Goal: Find specific page/section: Find specific page/section

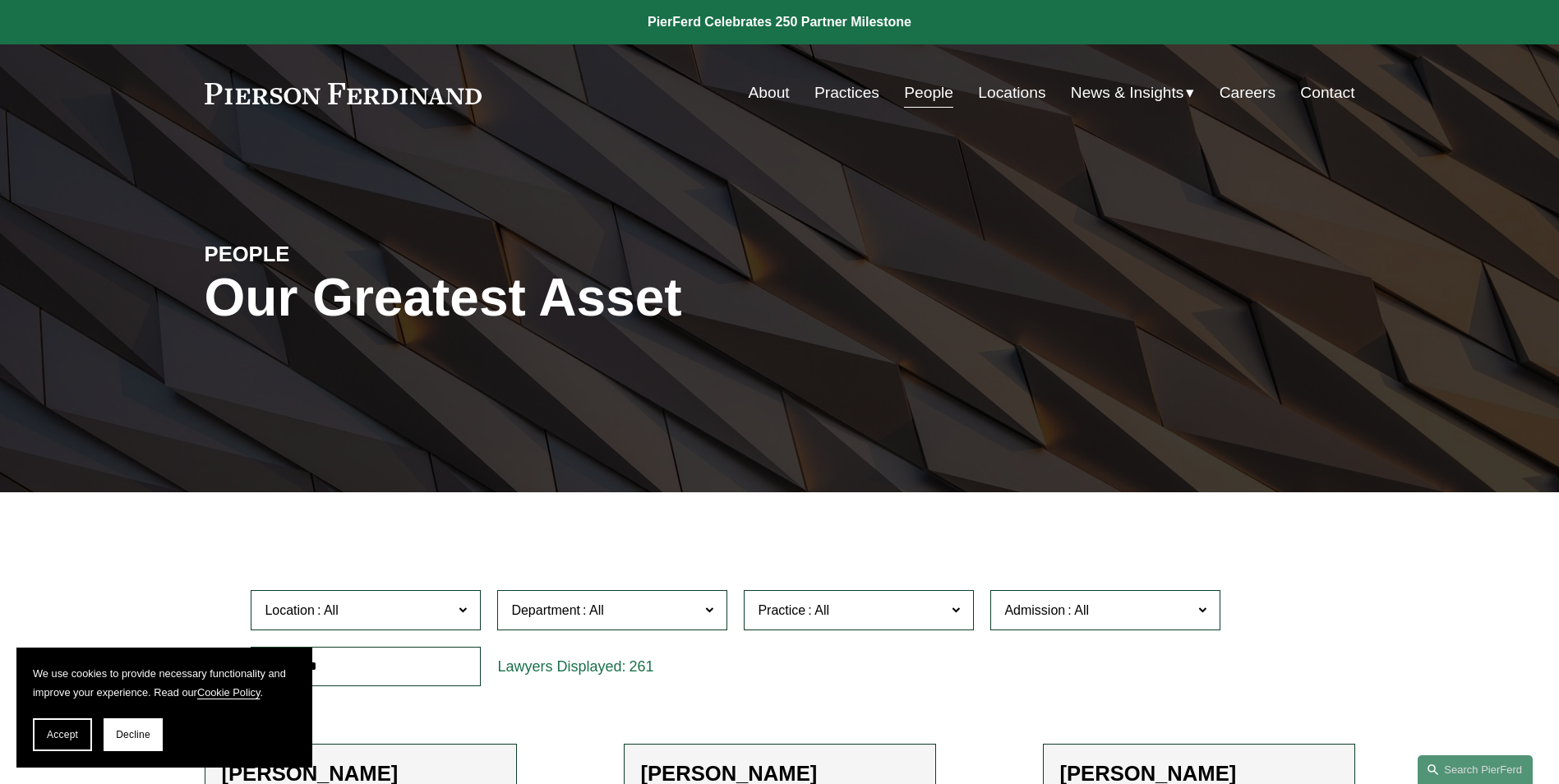
click at [1018, 100] on link "Locations" at bounding box center [1012, 92] width 68 height 31
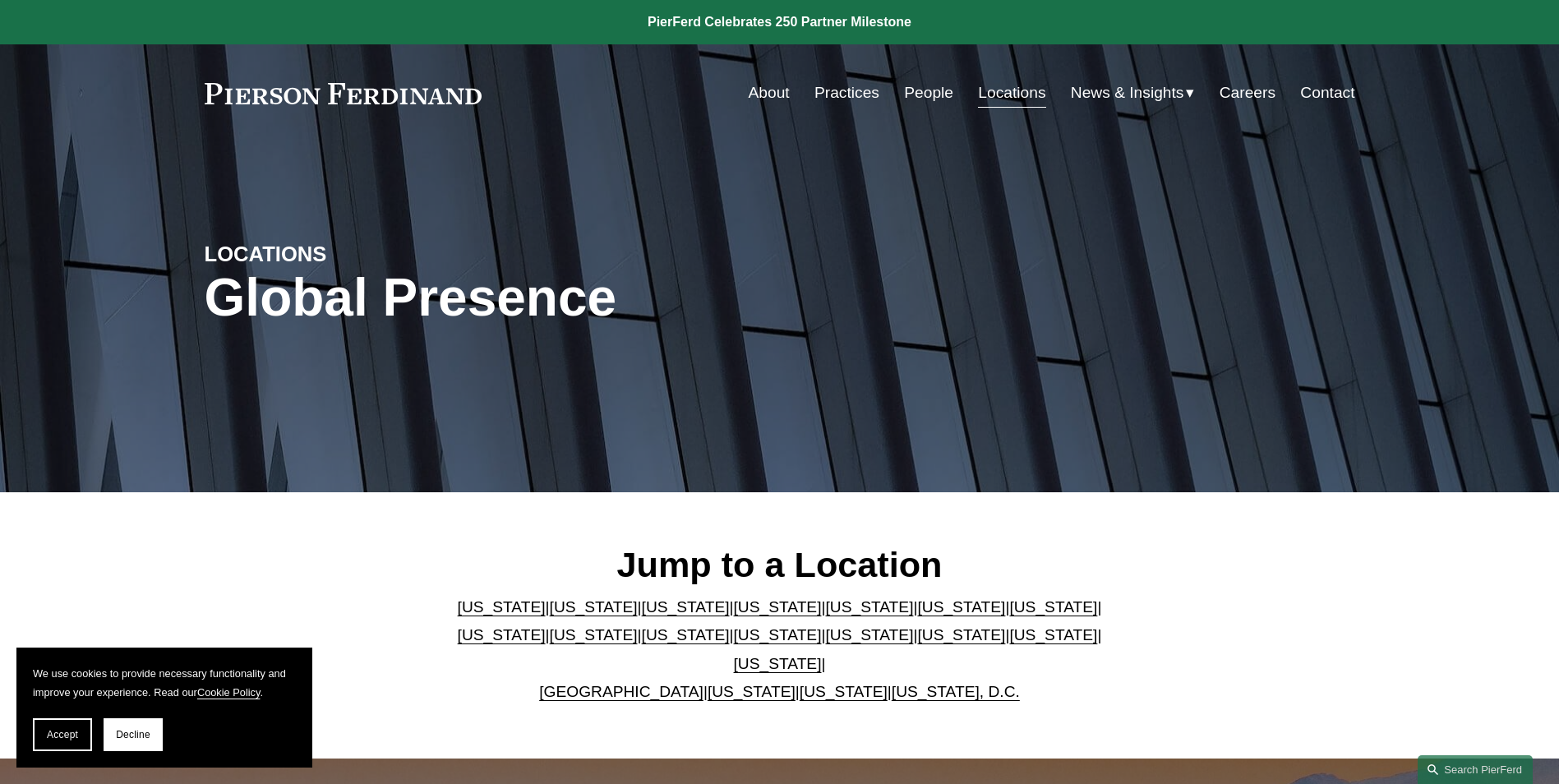
click at [1011, 88] on link "Locations" at bounding box center [1012, 92] width 68 height 31
click at [734, 644] on link "[US_STATE]" at bounding box center [777, 634] width 88 height 17
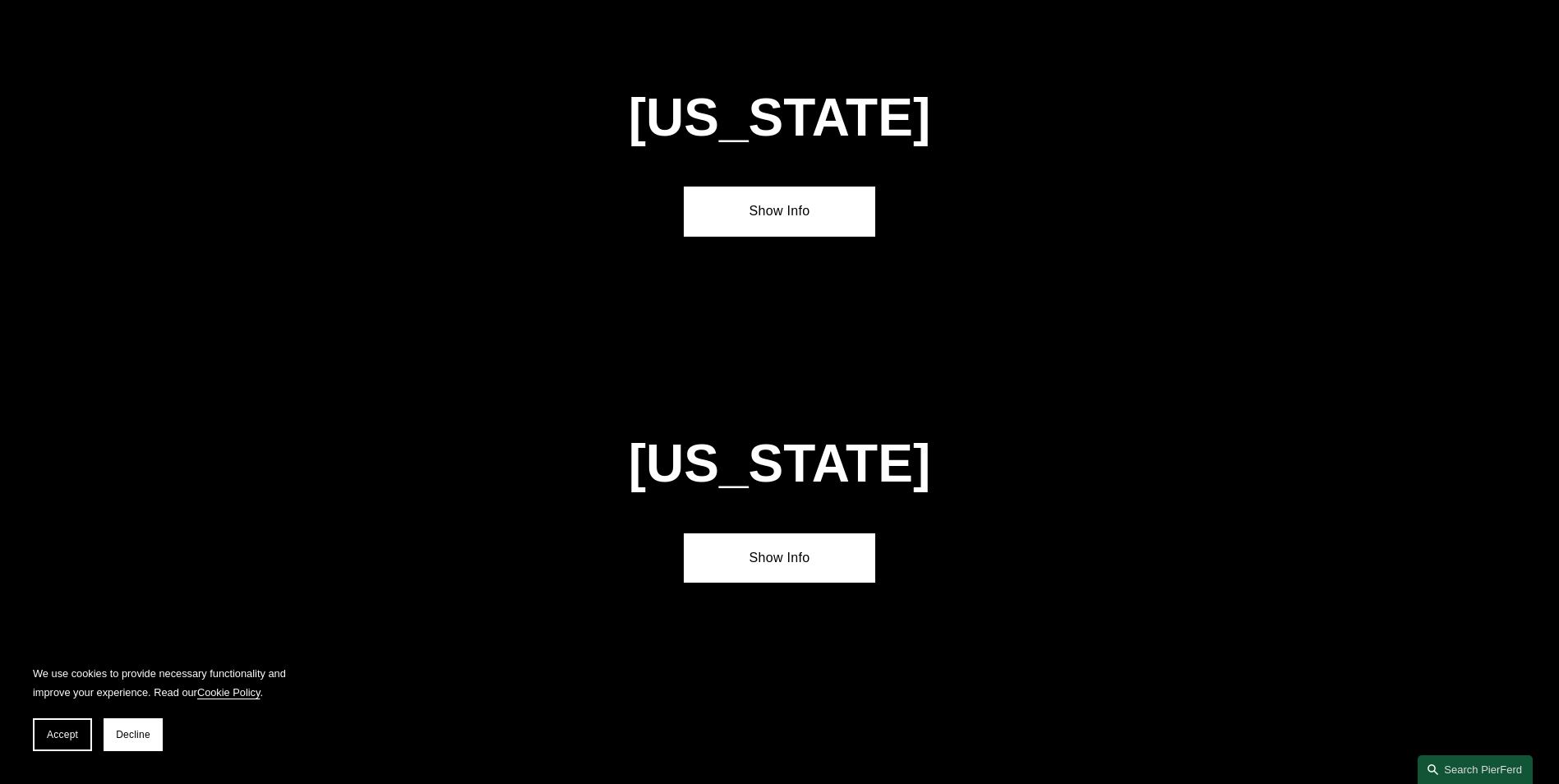
scroll to position [4212, 0]
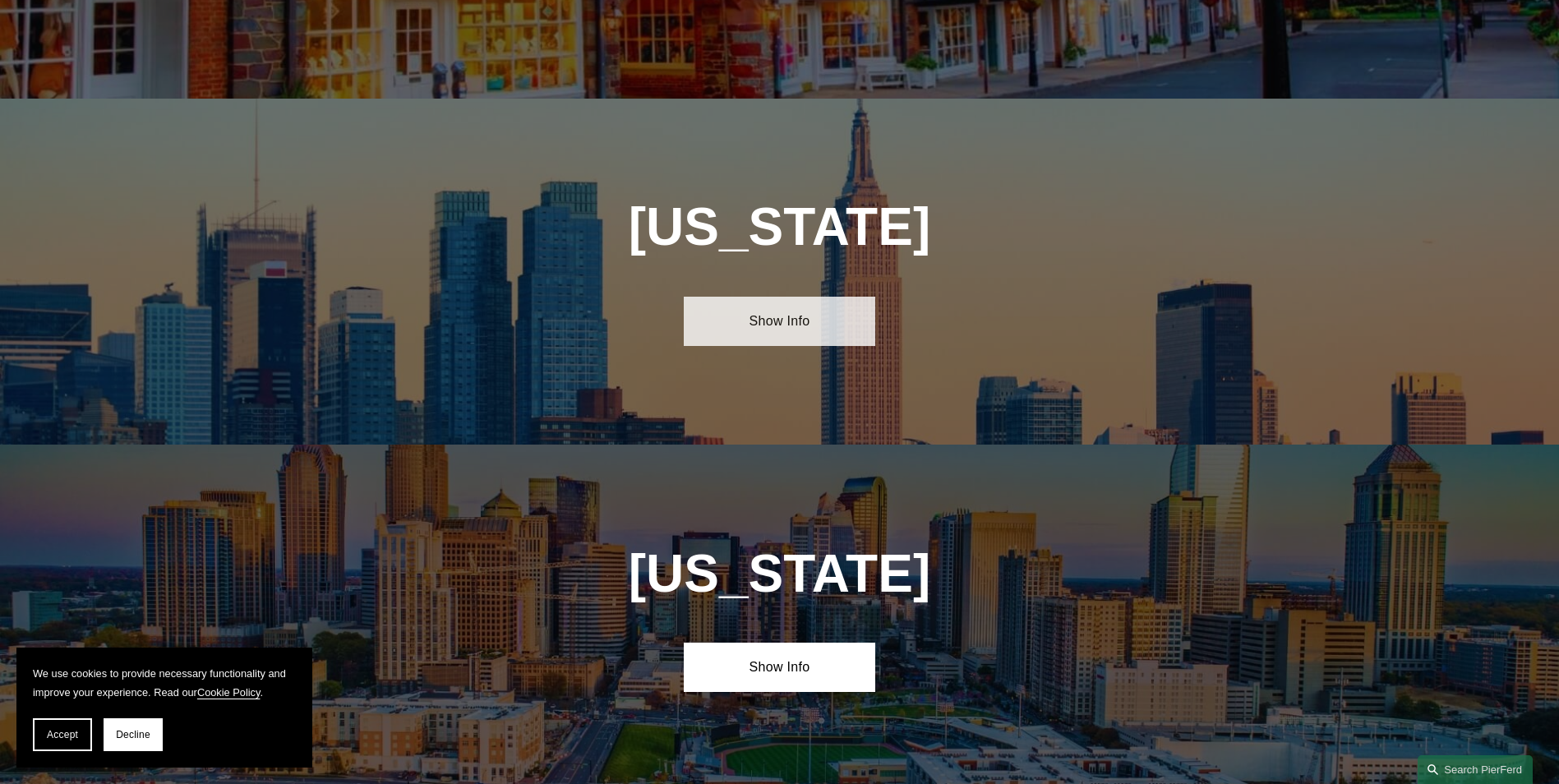
click at [746, 297] on link "Show Info" at bounding box center [779, 321] width 191 height 49
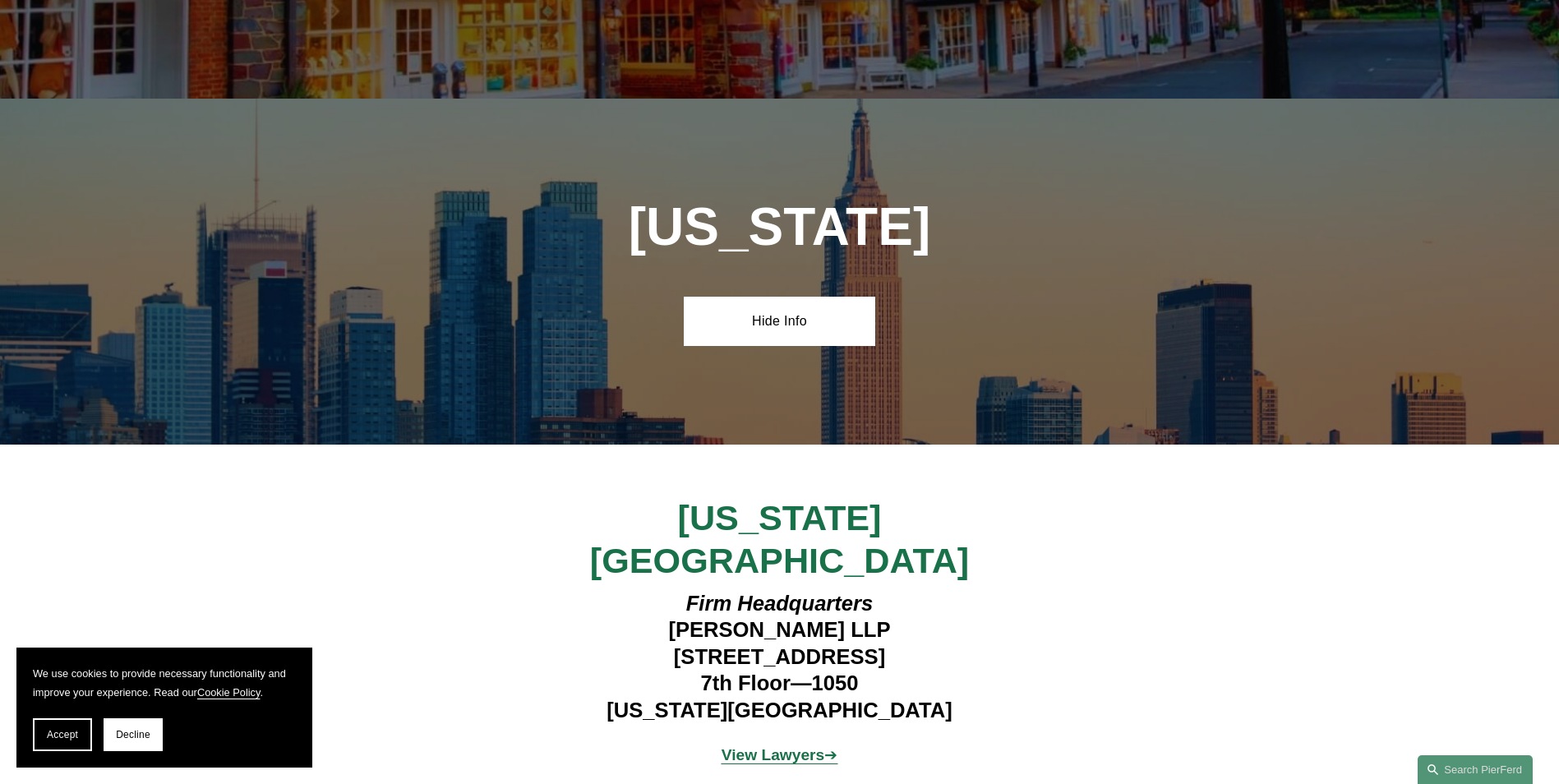
click at [781, 746] on strong "View Lawyers" at bounding box center [773, 754] width 103 height 17
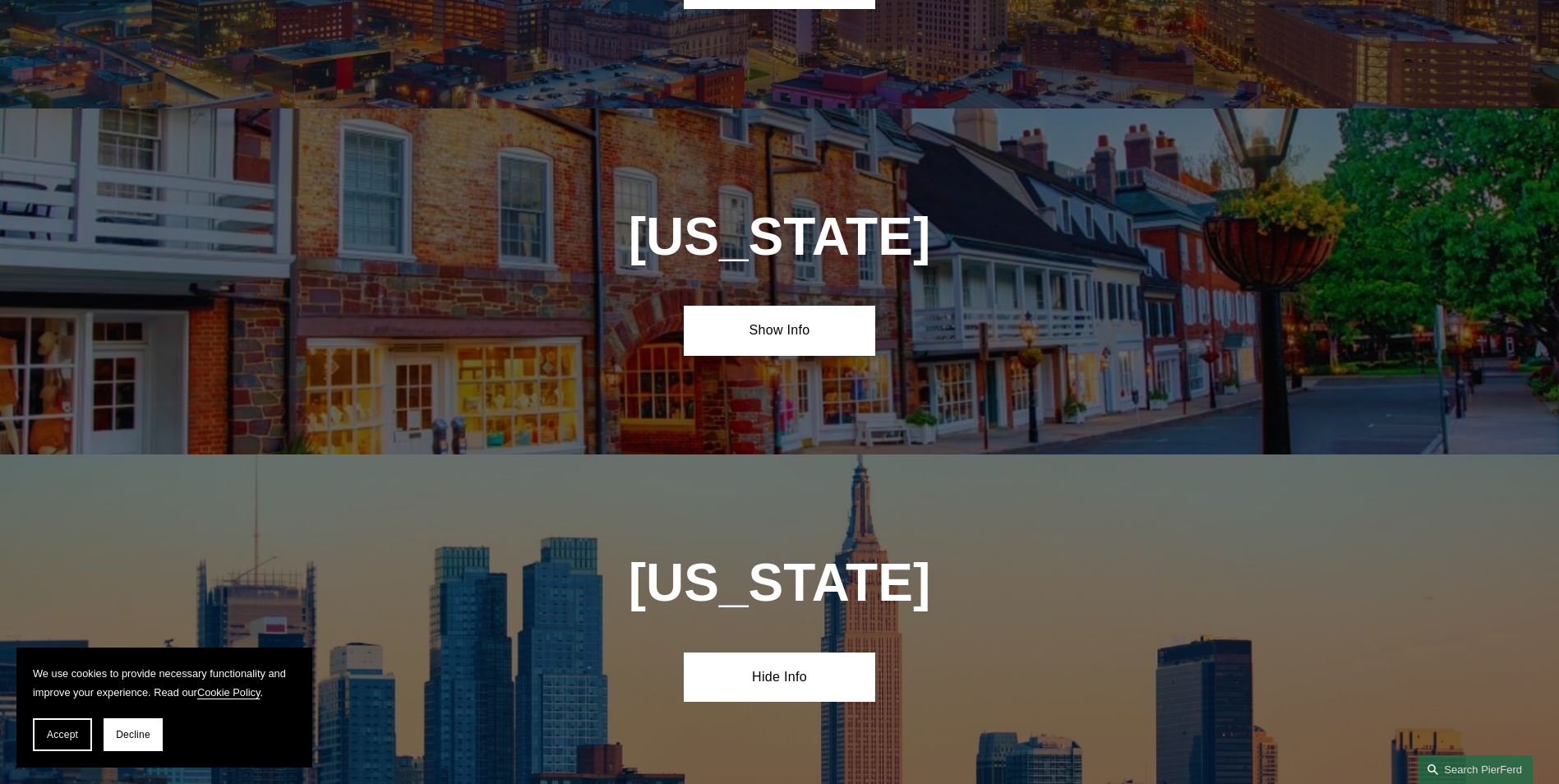
scroll to position [3801, 0]
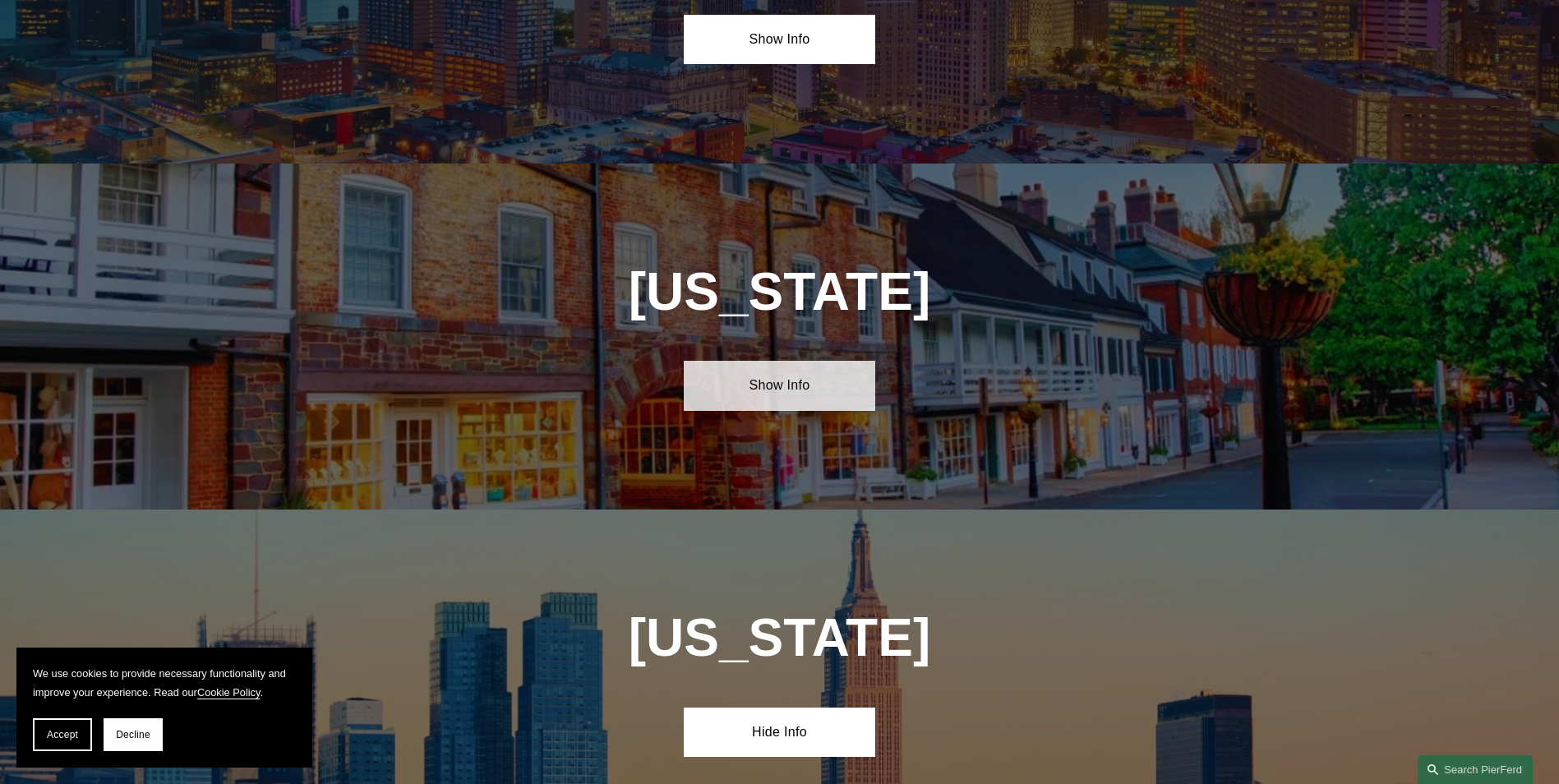
click at [754, 361] on link "Show Info" at bounding box center [779, 385] width 191 height 49
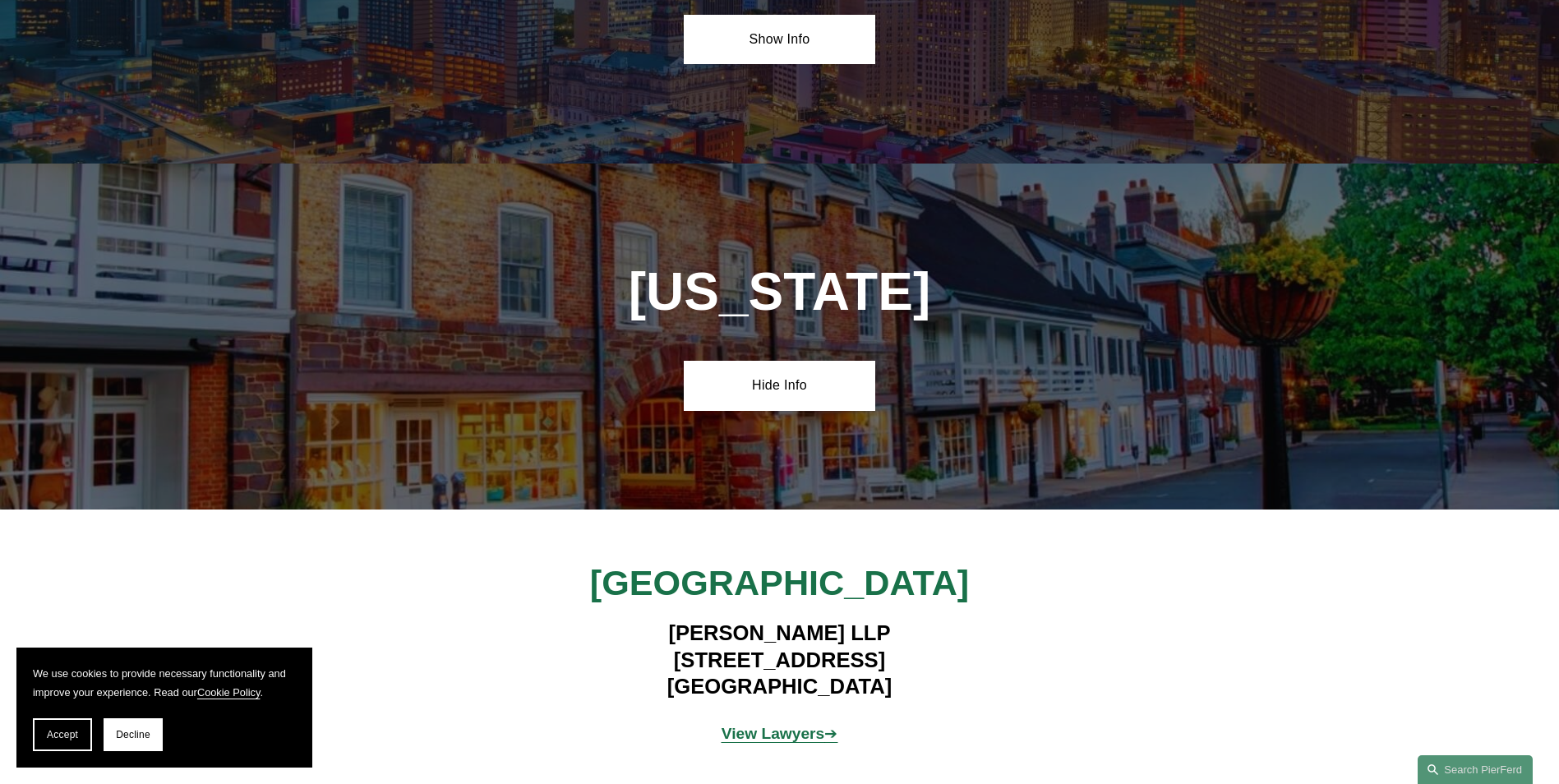
click at [759, 724] on strong "View Lawyers" at bounding box center [773, 732] width 103 height 17
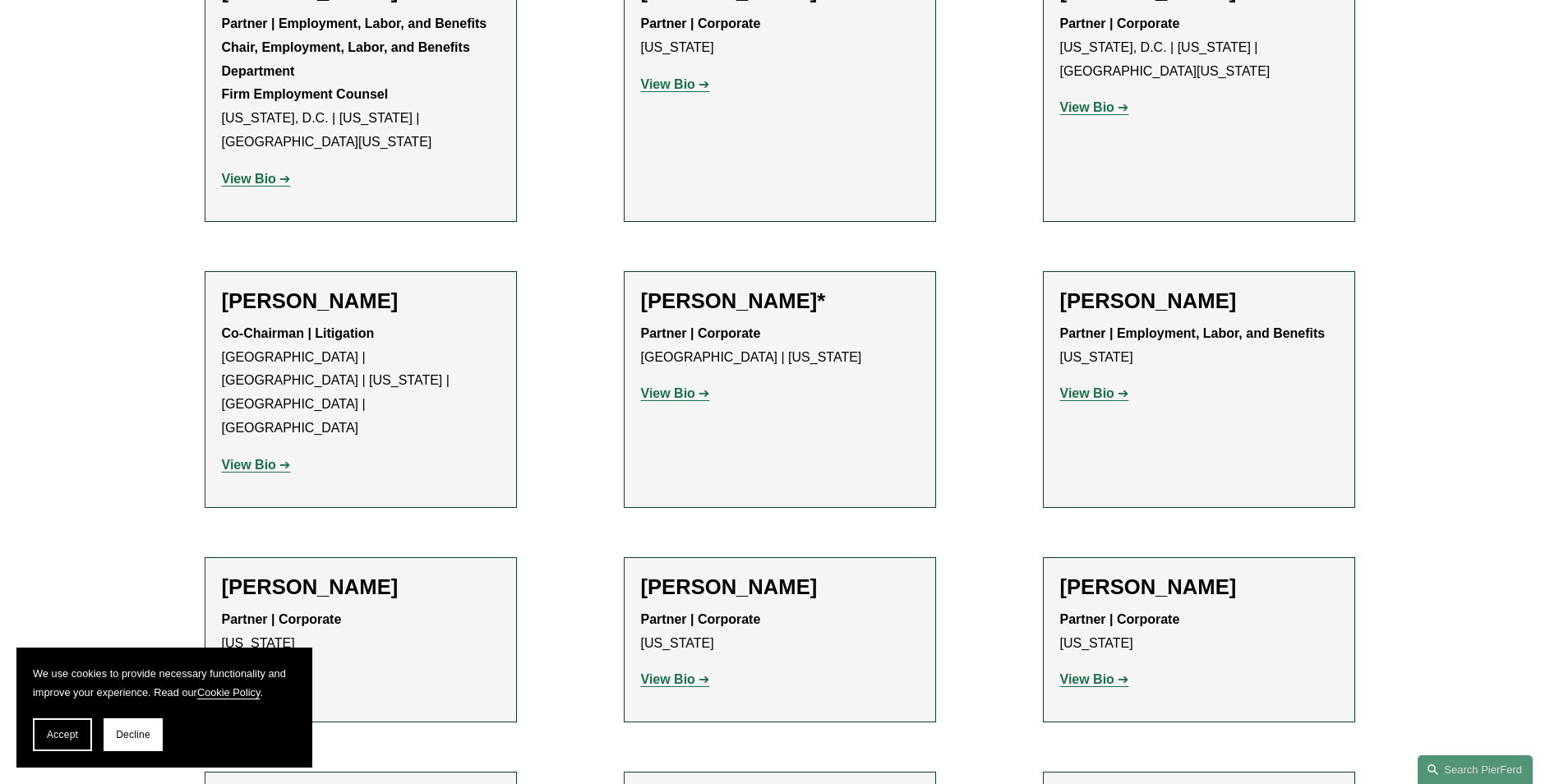
scroll to position [1972, 0]
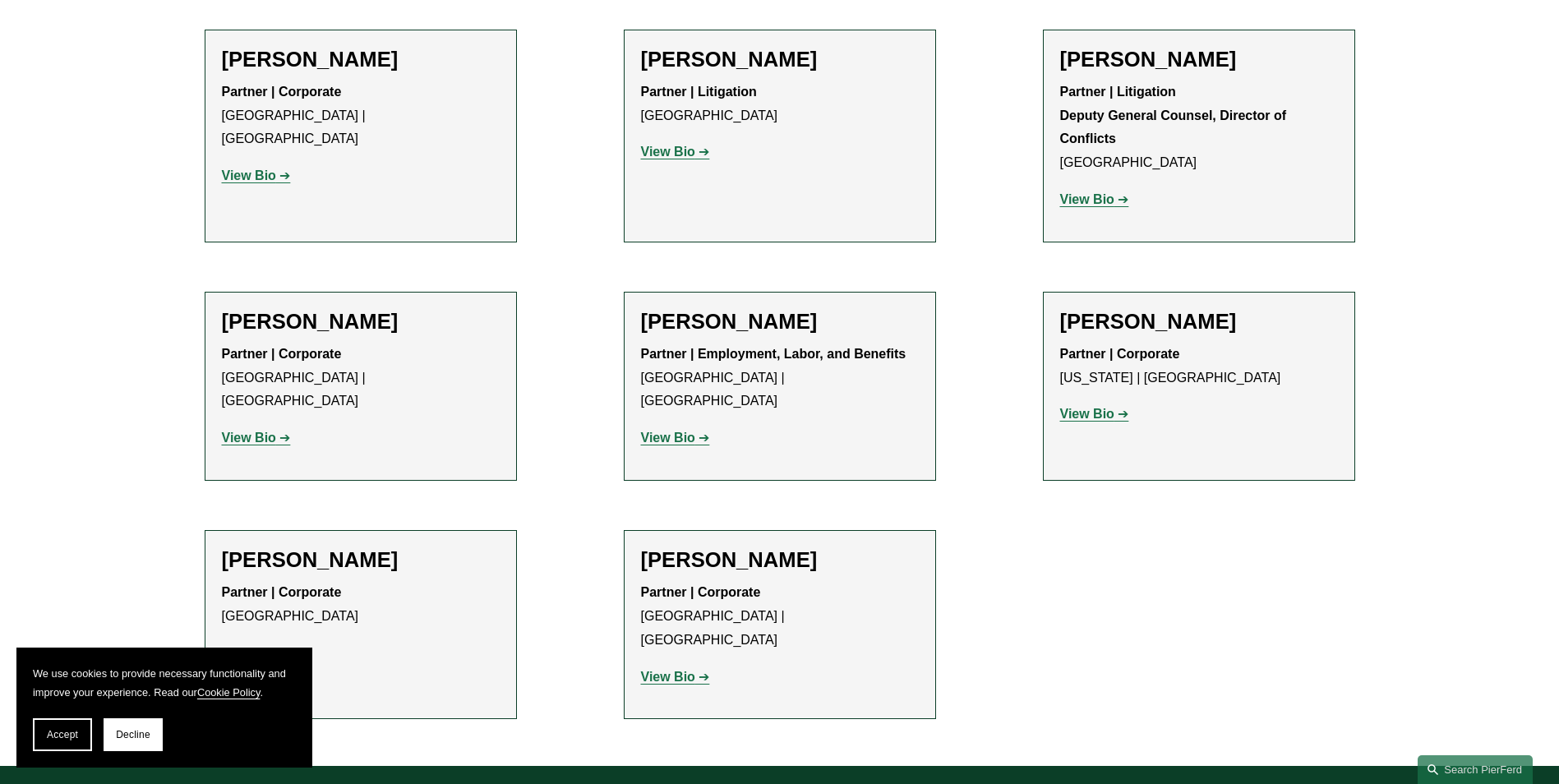
scroll to position [2547, 0]
